Goal: Task Accomplishment & Management: Manage account settings

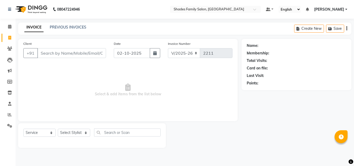
select select "7447"
select select "service"
drag, startPoint x: 0, startPoint y: 0, endPoint x: 70, endPoint y: 129, distance: 146.9
click at [70, 129] on select "Select Stylist [PERSON_NAME] [PERSON_NAME] [PERSON_NAME]" at bounding box center [74, 133] width 32 height 8
select select "69687"
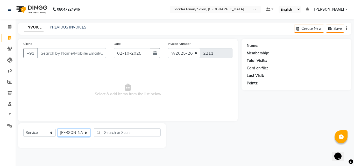
click at [58, 129] on select "Select Stylist [PERSON_NAME] [PERSON_NAME] [PERSON_NAME]" at bounding box center [74, 133] width 32 height 8
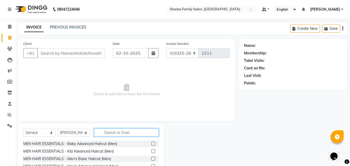
click at [111, 131] on input "text" at bounding box center [126, 132] width 65 height 8
click at [151, 159] on label at bounding box center [153, 159] width 4 height 4
click at [151, 159] on input "checkbox" at bounding box center [152, 158] width 3 height 3
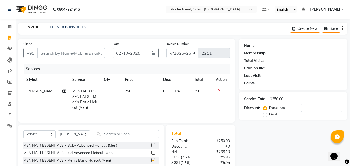
scroll to position [47, 0]
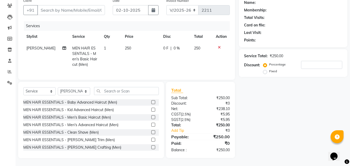
checkbox input "false"
click at [87, 92] on select "Select Stylist [PERSON_NAME] [PERSON_NAME] [PERSON_NAME]" at bounding box center [74, 91] width 32 height 8
select select "89612"
click at [58, 87] on select "Select Stylist [PERSON_NAME] [PERSON_NAME] [PERSON_NAME]" at bounding box center [74, 91] width 32 height 8
drag, startPoint x: 115, startPoint y: 90, endPoint x: 118, endPoint y: 95, distance: 6.2
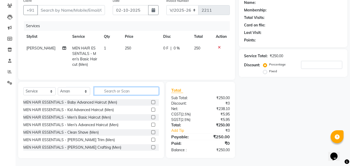
click at [115, 90] on input "text" at bounding box center [126, 91] width 65 height 8
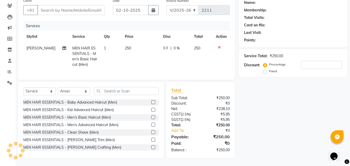
click at [151, 116] on label at bounding box center [153, 117] width 4 height 4
click at [151, 116] on input "checkbox" at bounding box center [152, 117] width 3 height 3
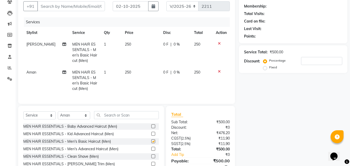
checkbox input "false"
click at [126, 42] on span "250" at bounding box center [128, 44] width 6 height 5
select select "69687"
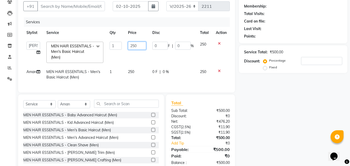
drag, startPoint x: 137, startPoint y: 48, endPoint x: 117, endPoint y: 42, distance: 20.4
click at [117, 42] on tr "[PERSON_NAME] [PERSON_NAME] [PERSON_NAME] MEN HAIR ESSENTIALS - Men's Basic Hai…" at bounding box center [126, 52] width 206 height 27
type input "100"
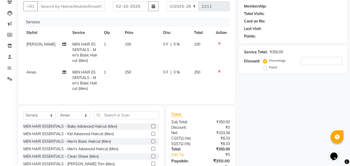
click at [148, 70] on td "250" at bounding box center [141, 81] width 38 height 28
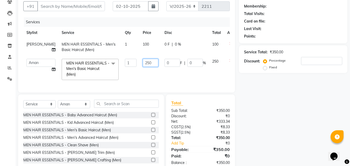
click at [143, 64] on input "250" at bounding box center [151, 63] width 16 height 8
click at [143, 63] on input "250" at bounding box center [151, 63] width 16 height 8
type input "200"
drag, startPoint x: 149, startPoint y: 69, endPoint x: 152, endPoint y: 65, distance: 4.3
click at [151, 67] on td "200" at bounding box center [150, 69] width 22 height 27
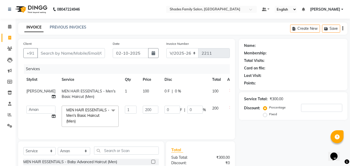
scroll to position [26, 0]
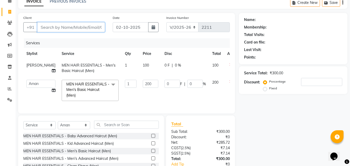
click at [90, 30] on input "Client" at bounding box center [71, 27] width 68 height 10
click at [89, 27] on input "Client" at bounding box center [71, 27] width 68 height 10
type input "8"
type input "0"
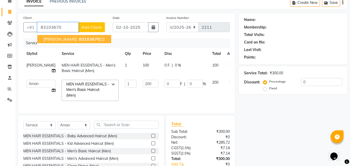
click at [79, 37] on span "83103670" at bounding box center [89, 38] width 21 height 5
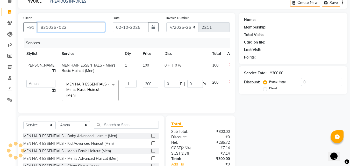
type input "8310367022"
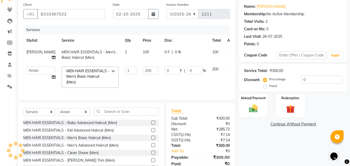
scroll to position [52, 0]
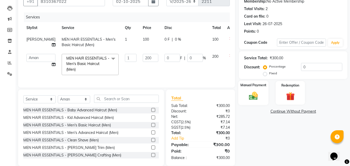
click at [257, 98] on img at bounding box center [253, 96] width 14 height 10
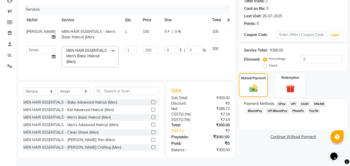
scroll to position [63, 0]
click at [297, 108] on span "PhonePe" at bounding box center [298, 111] width 15 height 6
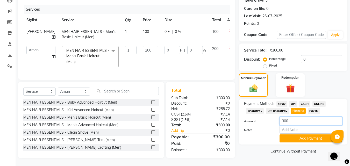
click at [298, 117] on input "300" at bounding box center [310, 121] width 63 height 8
click at [318, 135] on button "Add Payment" at bounding box center [310, 138] width 63 height 8
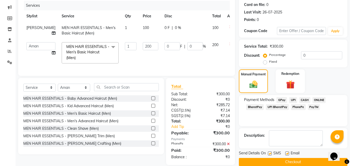
scroll to position [74, 0]
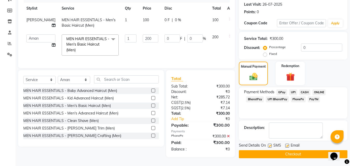
click at [307, 150] on button "Checkout" at bounding box center [293, 154] width 108 height 8
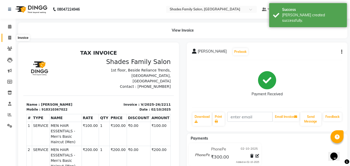
click at [9, 38] on icon at bounding box center [9, 38] width 3 height 4
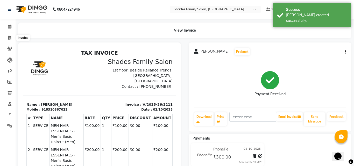
select select "service"
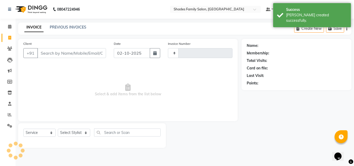
type input "2212"
select select "7447"
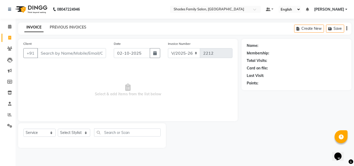
click at [81, 29] on link "PREVIOUS INVOICES" at bounding box center [68, 27] width 36 height 5
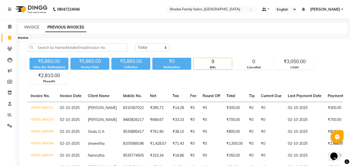
click at [8, 36] on span at bounding box center [9, 38] width 9 height 6
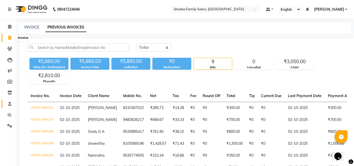
select select "service"
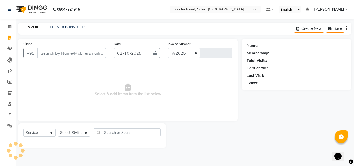
select select "7447"
type input "2212"
click at [10, 125] on icon at bounding box center [9, 126] width 5 height 4
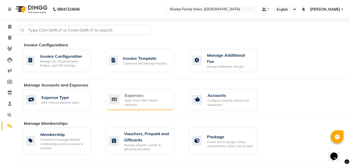
click at [147, 95] on div "Expenses" at bounding box center [146, 95] width 45 height 6
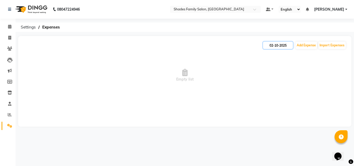
click at [282, 45] on input "02-10-2025" at bounding box center [278, 45] width 30 height 7
select select "10"
select select "2025"
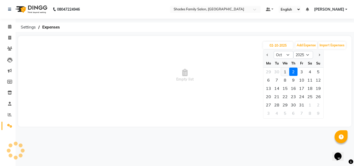
click at [283, 70] on div "1" at bounding box center [285, 72] width 8 height 8
type input "01-10-2025"
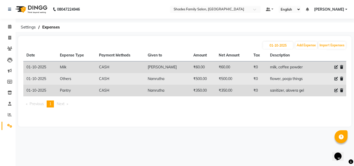
click at [334, 76] on span at bounding box center [336, 78] width 4 height 5
select select "19769"
select select "1"
select select "6550"
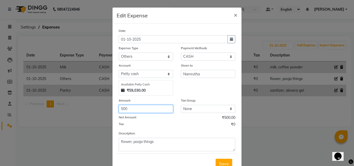
click at [137, 109] on input "500" at bounding box center [146, 109] width 54 height 8
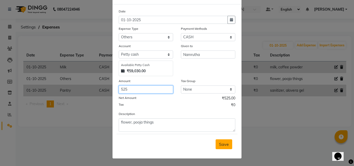
type input "525"
click at [217, 141] on button "Save" at bounding box center [223, 144] width 17 height 10
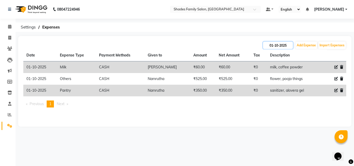
click at [279, 46] on input "01-10-2025" at bounding box center [278, 45] width 30 height 7
select select "10"
select select "2025"
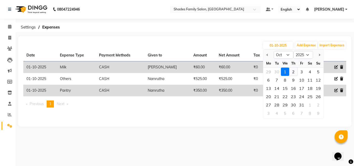
click at [294, 72] on div "2" at bounding box center [293, 72] width 8 height 8
type input "02-10-2025"
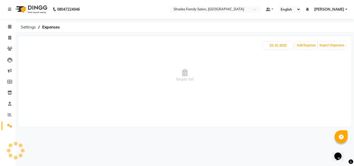
click at [313, 49] on span "Empty list" at bounding box center [184, 75] width 322 height 52
click at [301, 45] on button "Add Expense" at bounding box center [306, 45] width 22 height 7
select select "1"
select select "6550"
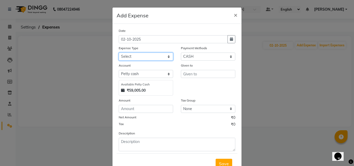
click at [148, 54] on select "Select Advance Salary Auto Bank charges Cash transfer to bank Client Client Sna…" at bounding box center [146, 57] width 54 height 8
select select "19197"
click at [119, 53] on select "Select Advance Salary Auto Bank charges Cash transfer to bank Client Client Sna…" at bounding box center [146, 57] width 54 height 8
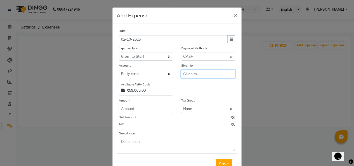
click at [197, 74] on input "text" at bounding box center [208, 74] width 54 height 8
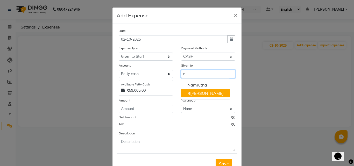
click at [195, 93] on ngb-highlight "R [PERSON_NAME]" at bounding box center [205, 93] width 36 height 5
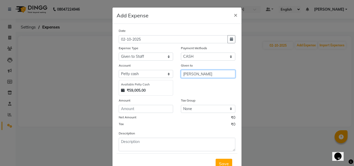
type input "[PERSON_NAME]"
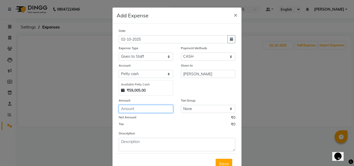
click at [154, 108] on input "number" at bounding box center [146, 109] width 54 height 8
type input "2000"
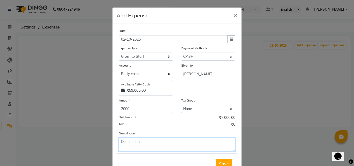
click at [130, 141] on textarea at bounding box center [177, 144] width 116 height 13
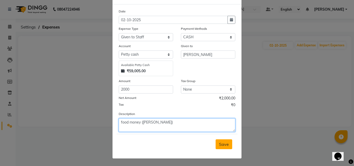
type textarea "food money ([PERSON_NAME])"
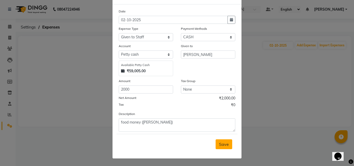
click at [228, 147] on button "Save" at bounding box center [223, 144] width 17 height 10
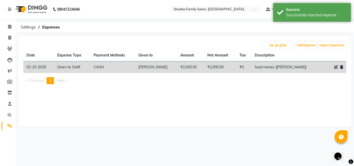
click at [329, 56] on table "Date Expense Type Payment Methods Given to Amount Net Amount Tax Description [D…" at bounding box center [184, 61] width 322 height 24
click at [297, 43] on button "Add Expense" at bounding box center [306, 45] width 22 height 7
select select "1"
select select "6550"
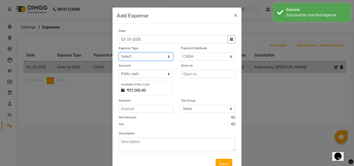
drag, startPoint x: 151, startPoint y: 55, endPoint x: 148, endPoint y: 59, distance: 5.6
click at [151, 55] on select "Select Advance Salary Auto Bank charges Cash transfer to bank Client Client Sna…" at bounding box center [146, 57] width 54 height 8
select select "19065"
click at [119, 53] on select "Select Advance Salary Auto Bank charges Cash transfer to bank Client Client Sna…" at bounding box center [146, 57] width 54 height 8
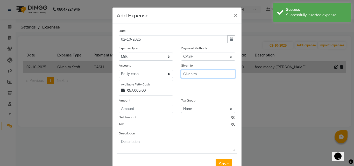
click at [189, 74] on input "text" at bounding box center [208, 74] width 54 height 8
type input "[PERSON_NAME]"
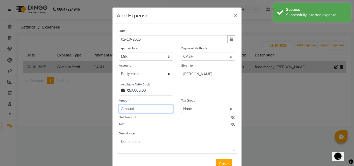
click at [151, 108] on input "number" at bounding box center [146, 109] width 54 height 8
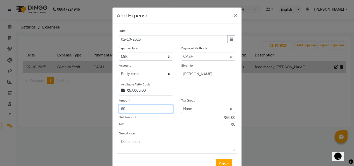
type input "60"
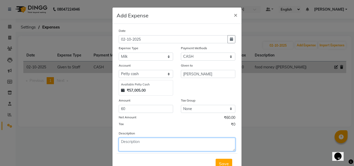
click at [144, 139] on textarea at bounding box center [177, 144] width 116 height 13
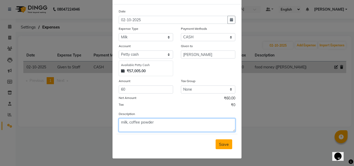
type textarea "milk, coffee powder"
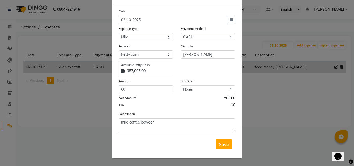
click at [219, 143] on span "Save" at bounding box center [224, 144] width 10 height 5
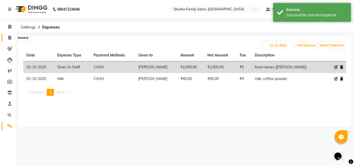
click at [9, 36] on icon at bounding box center [9, 38] width 3 height 4
select select "service"
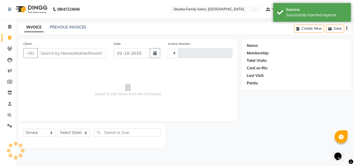
type input "2212"
select select "7447"
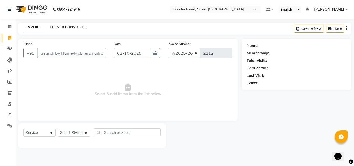
click at [78, 26] on link "PREVIOUS INVOICES" at bounding box center [68, 27] width 36 height 5
